Goal: Task Accomplishment & Management: Manage account settings

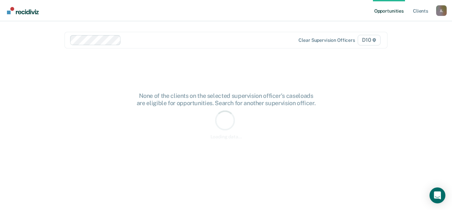
click at [160, 39] on div at bounding box center [206, 40] width 164 height 8
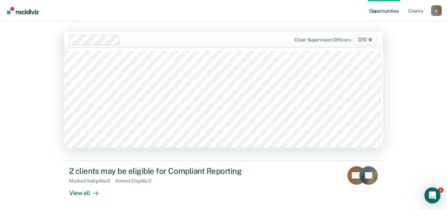
click at [202, 10] on nav "Opportunities Client s [PERSON_NAME] [PERSON_NAME] Profile How it works Log Out" at bounding box center [223, 10] width 437 height 21
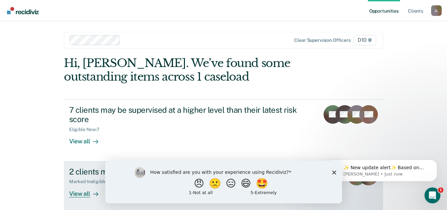
click at [82, 190] on div "View all" at bounding box center [87, 190] width 37 height 13
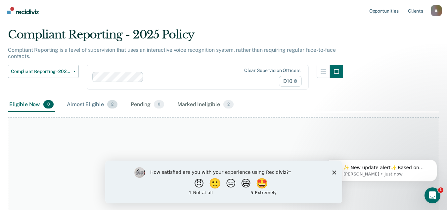
scroll to position [34, 0]
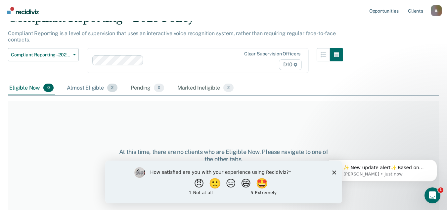
click at [84, 88] on div "Almost Eligible 2" at bounding box center [92, 88] width 53 height 15
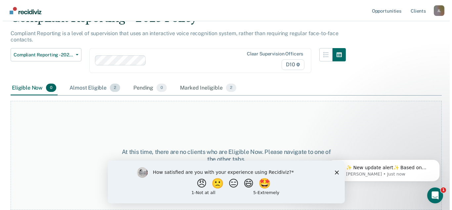
scroll to position [0, 0]
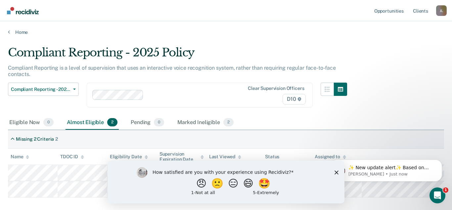
click at [272, 117] on div "Eligible Now 0 Almost Eligible 2 Pending 0 Marked Ineligible 2" at bounding box center [226, 122] width 436 height 15
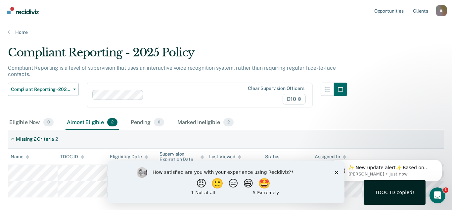
click at [336, 170] on icon "Close survey" at bounding box center [337, 172] width 4 height 4
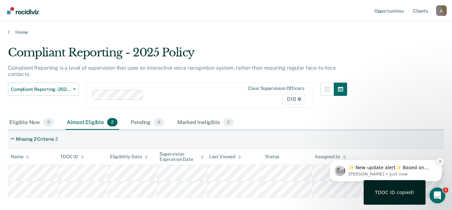
click at [443, 159] on button "Dismiss notification" at bounding box center [440, 161] width 9 height 9
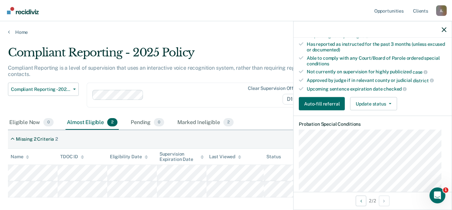
scroll to position [166, 0]
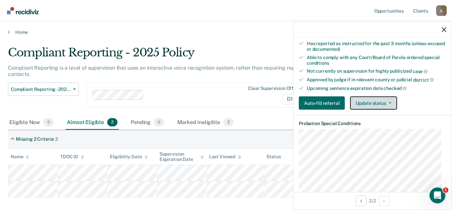
click at [377, 103] on button "Update status" at bounding box center [373, 102] width 47 height 13
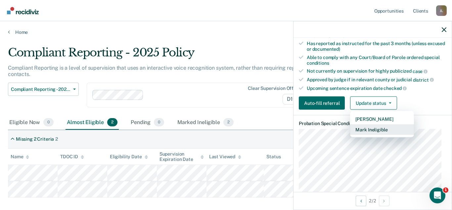
click at [372, 126] on button "Mark Ineligible" at bounding box center [382, 129] width 64 height 11
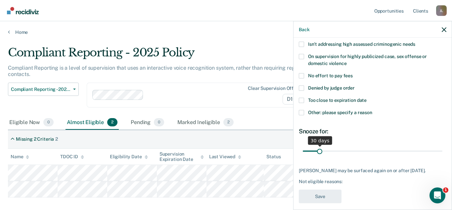
scroll to position [89, 0]
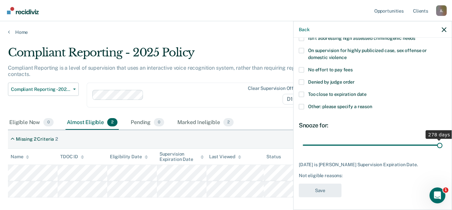
drag, startPoint x: 321, startPoint y: 143, endPoint x: 446, endPoint y: 140, distance: 125.5
type input "278"
click at [443, 140] on input "range" at bounding box center [373, 145] width 140 height 12
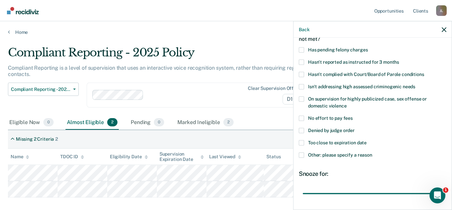
scroll to position [23, 0]
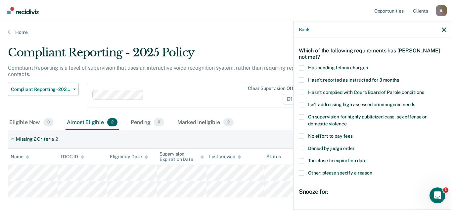
click at [319, 67] on span "Has pending felony charges" at bounding box center [338, 67] width 60 height 5
click at [368, 65] on input "Has pending felony charges" at bounding box center [368, 65] width 0 height 0
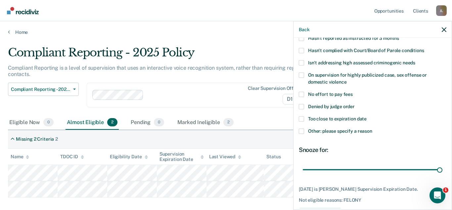
scroll to position [89, 0]
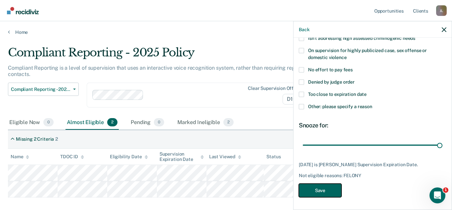
click at [331, 185] on button "Save" at bounding box center [320, 190] width 43 height 14
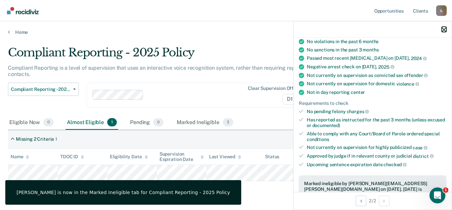
click at [444, 28] on icon "button" at bounding box center [444, 29] width 5 height 5
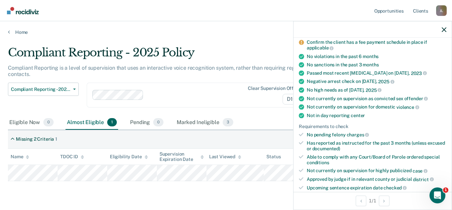
scroll to position [0, 0]
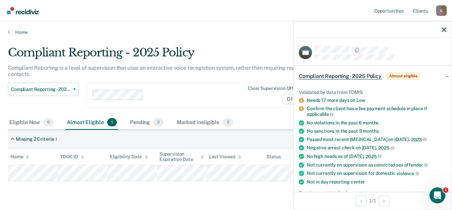
click at [442, 32] on div at bounding box center [373, 29] width 158 height 17
click at [444, 30] on icon "button" at bounding box center [444, 29] width 5 height 5
click at [167, 195] on main "Compliant Reporting - 2025 Policy Compliant Reporting is a level of supervision…" at bounding box center [226, 121] width 452 height 172
click at [445, 34] on div at bounding box center [373, 29] width 158 height 17
click at [442, 31] on icon "button" at bounding box center [444, 29] width 5 height 5
